Goal: Obtain resource: Download file/media

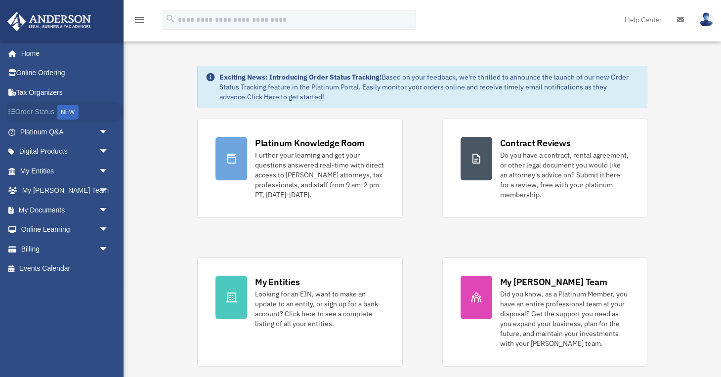
click at [42, 112] on link "Order Status NEW" at bounding box center [65, 112] width 117 height 20
click at [46, 206] on link "My Documents arrow_drop_down" at bounding box center [65, 210] width 117 height 20
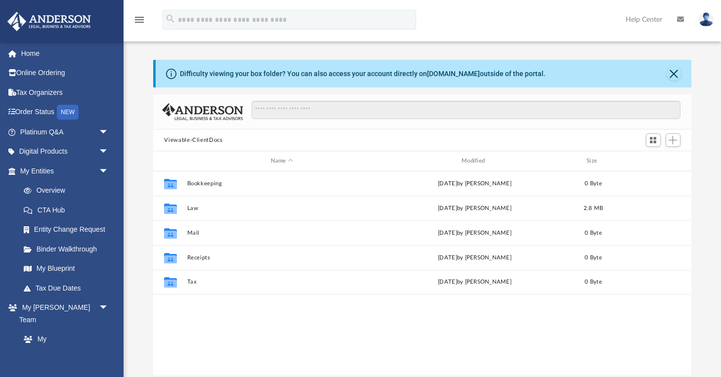
scroll to position [225, 537]
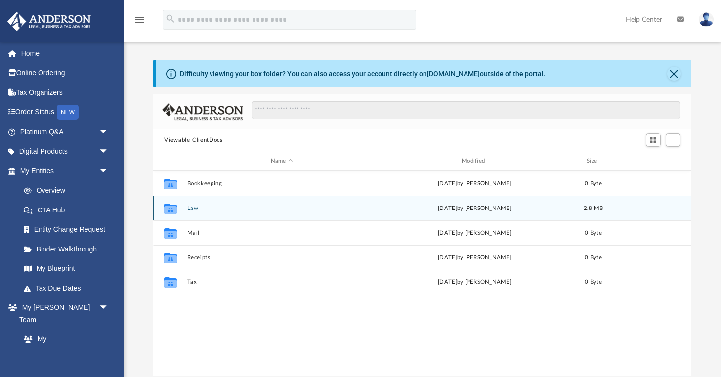
click at [194, 206] on button "Law" at bounding box center [281, 208] width 189 height 6
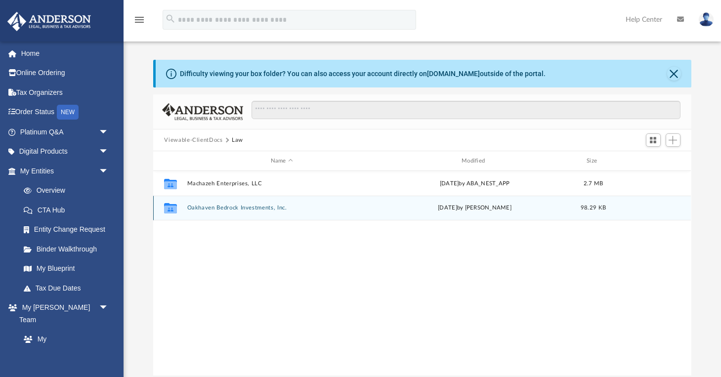
click at [201, 205] on button "Oakhaven Bedrock Investments, Inc." at bounding box center [281, 208] width 189 height 6
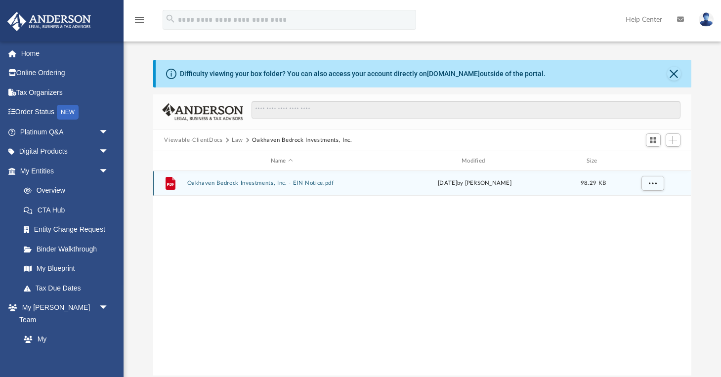
click at [289, 186] on button "Oakhaven Bedrock Investments, Inc. - EIN Notice.pdf" at bounding box center [281, 183] width 189 height 6
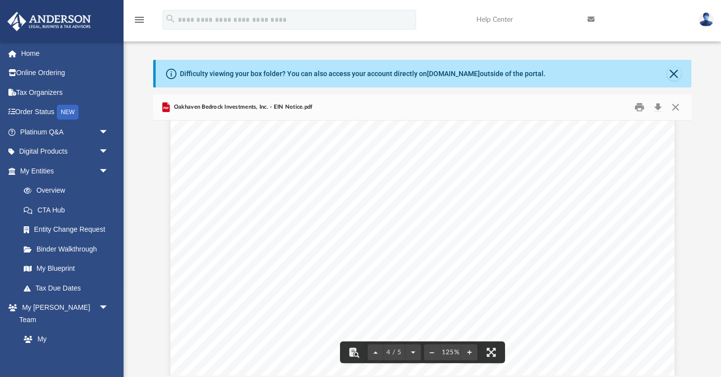
scroll to position [2376, 0]
click at [338, 196] on link "Page 4" at bounding box center [325, 198] width 139 height 12
